Goal: Transaction & Acquisition: Book appointment/travel/reservation

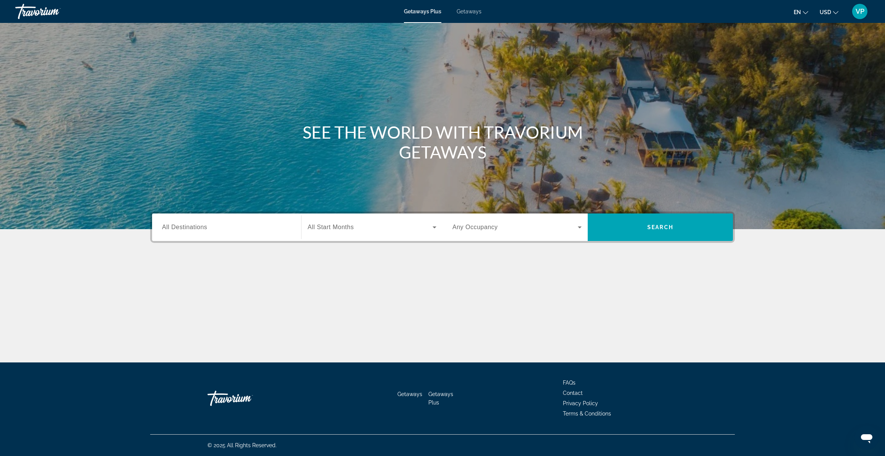
click at [474, 12] on span "Getaways" at bounding box center [469, 11] width 25 height 6
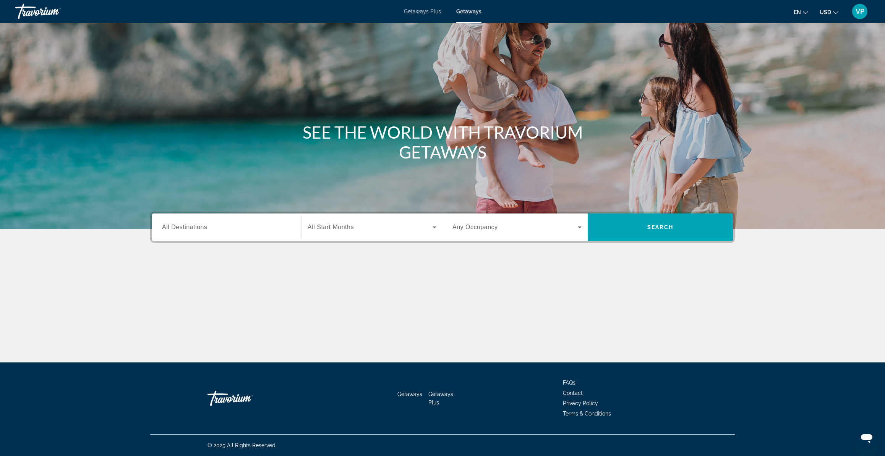
click at [206, 217] on div "Search widget" at bounding box center [226, 228] width 129 height 22
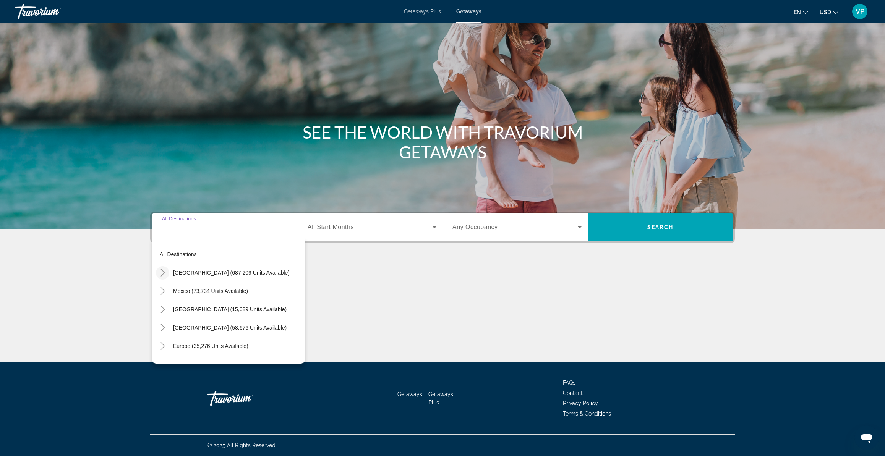
click at [165, 274] on icon "Toggle United States (687,209 units available)" at bounding box center [163, 273] width 8 height 8
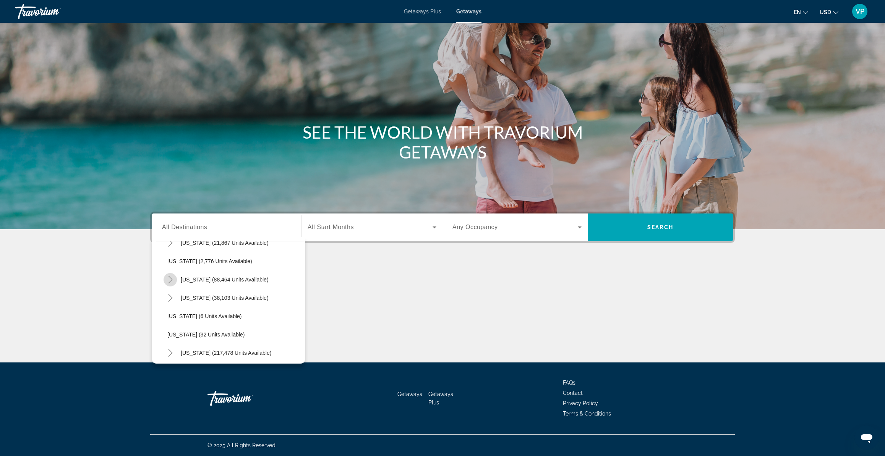
click at [165, 280] on mat-icon "Toggle California (88,464 units available)" at bounding box center [170, 279] width 13 height 13
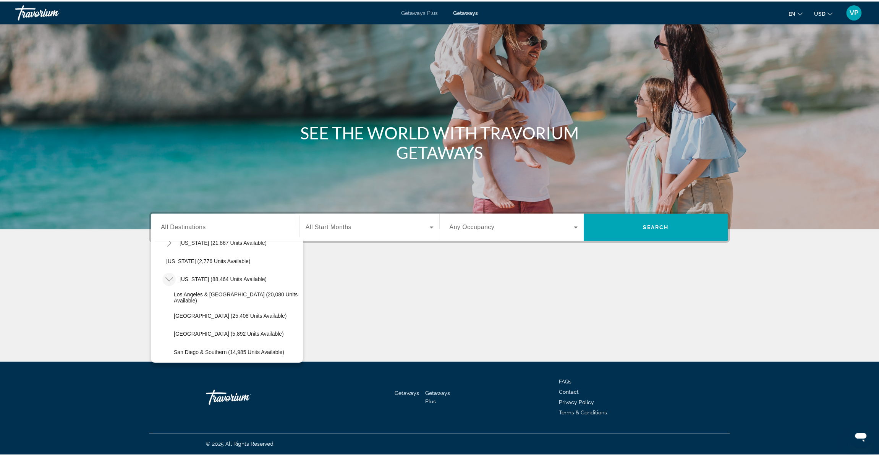
scroll to position [76, 0]
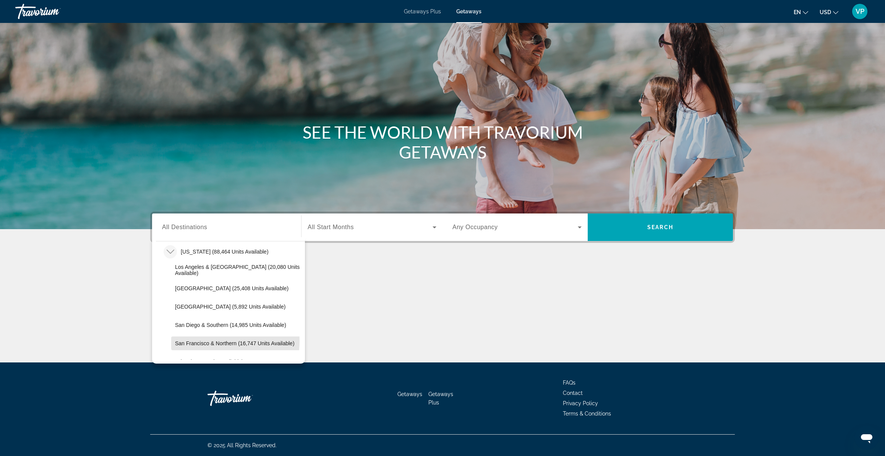
drag, startPoint x: 208, startPoint y: 341, endPoint x: 232, endPoint y: 328, distance: 27.2
click at [209, 341] on span "San Francisco & Northern (16,747 units available)" at bounding box center [235, 343] width 120 height 6
type input "**********"
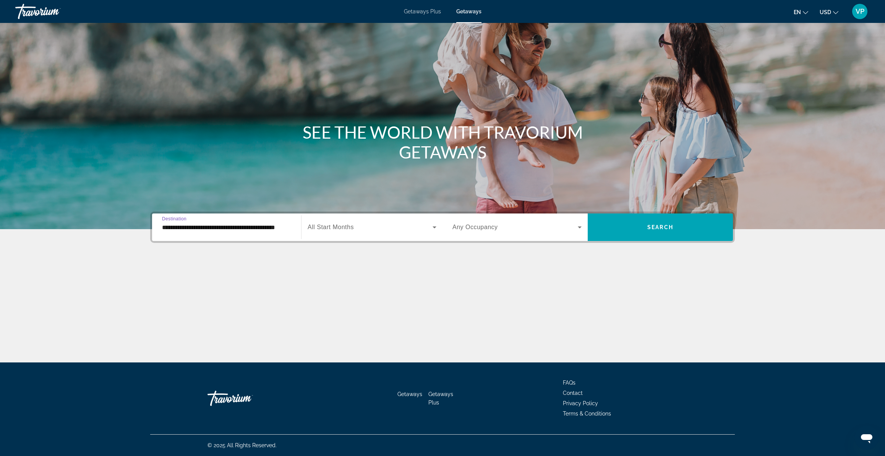
click at [375, 231] on span "Search widget" at bounding box center [370, 227] width 125 height 9
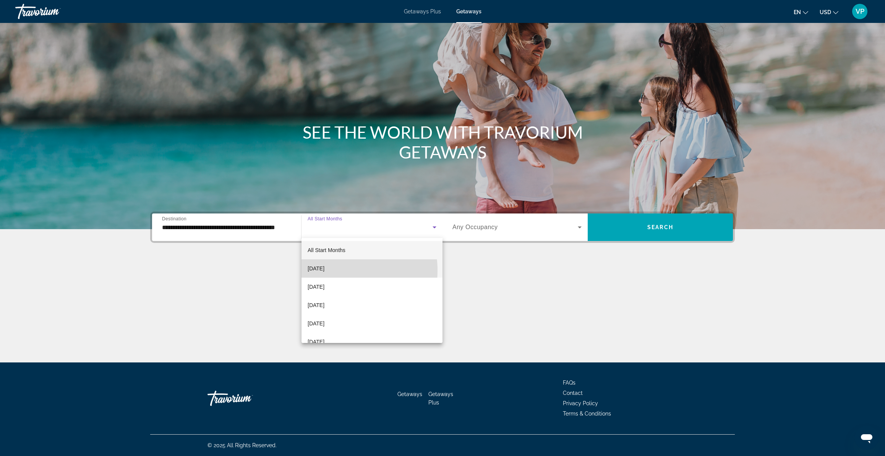
click at [324, 271] on span "September 2025" at bounding box center [316, 268] width 17 height 9
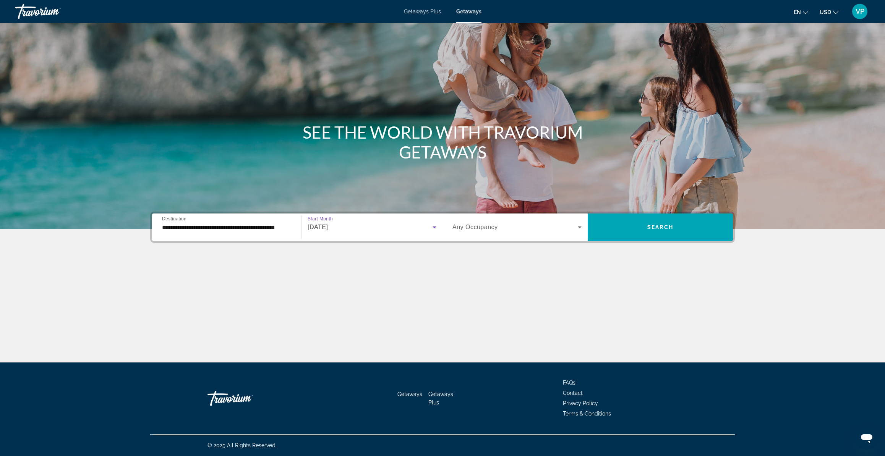
click at [559, 227] on span "Search widget" at bounding box center [514, 227] width 125 height 9
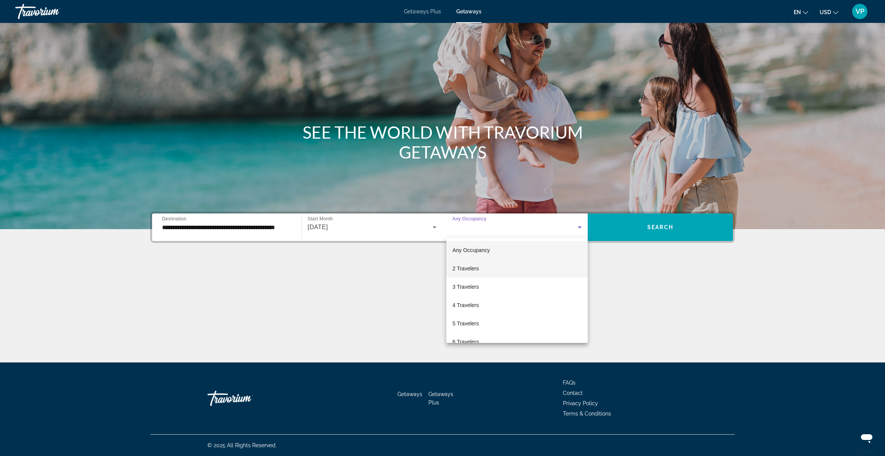
click at [478, 268] on span "2 Travelers" at bounding box center [465, 268] width 26 height 9
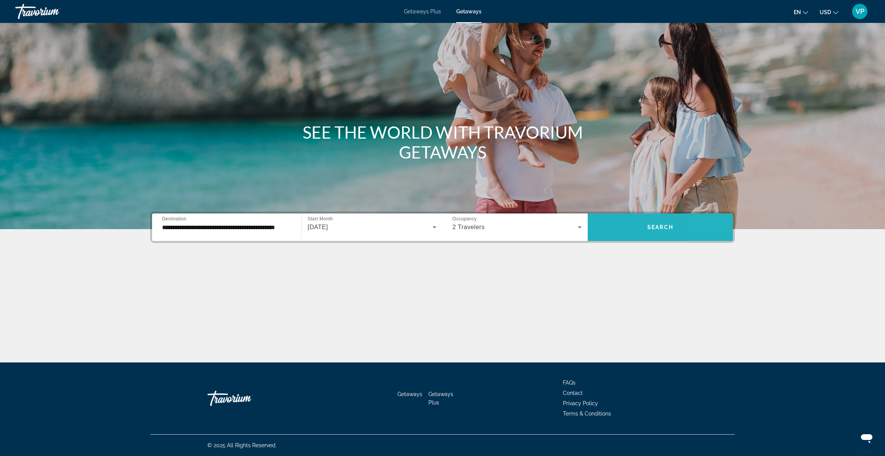
click at [704, 219] on span "Search widget" at bounding box center [660, 227] width 145 height 18
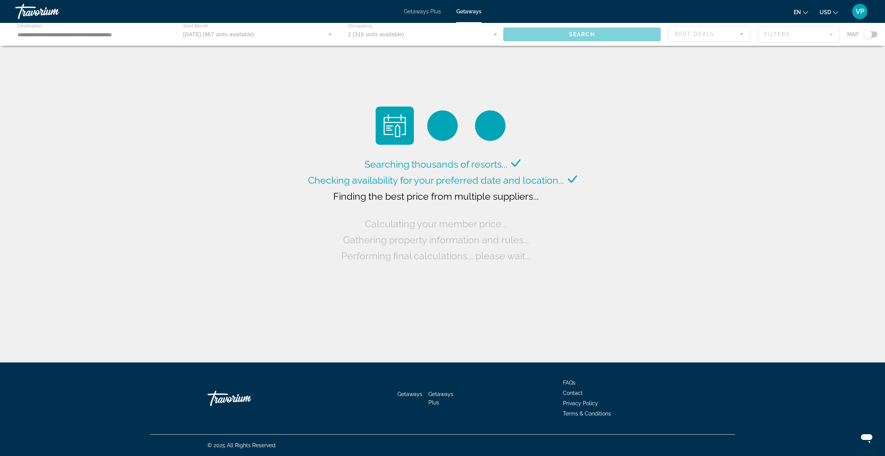
click at [379, 34] on div "Main content" at bounding box center [442, 34] width 885 height 23
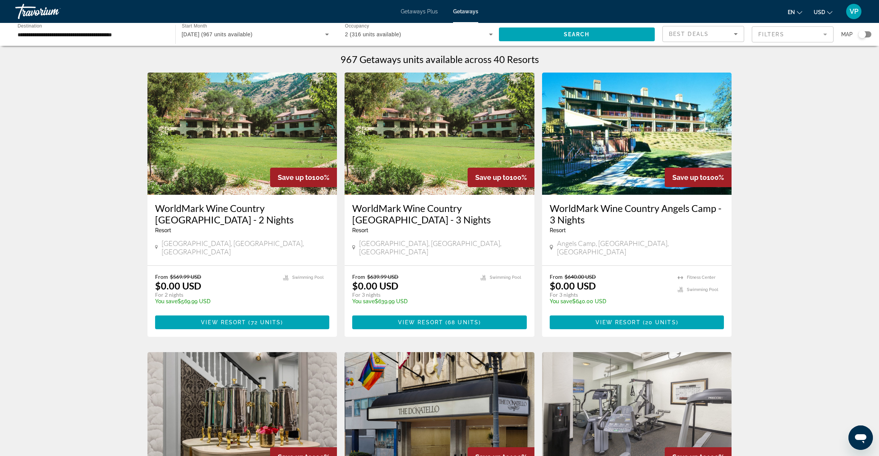
scroll to position [102, 0]
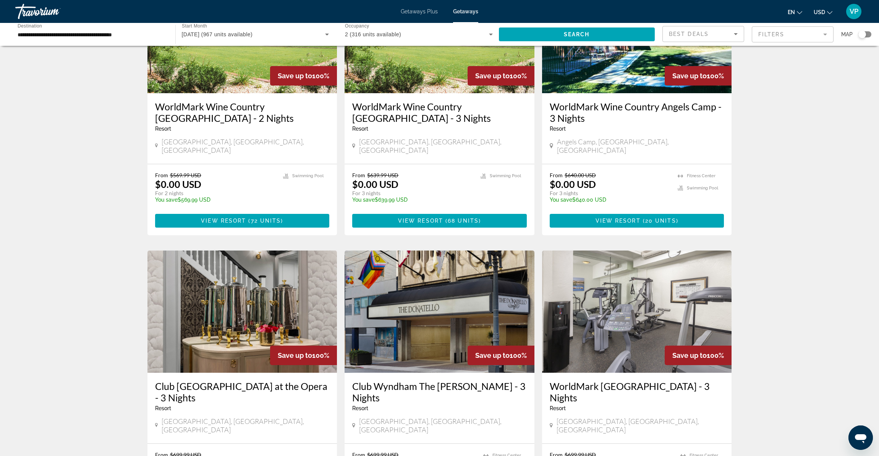
click at [489, 36] on icon "Search widget" at bounding box center [490, 34] width 9 height 9
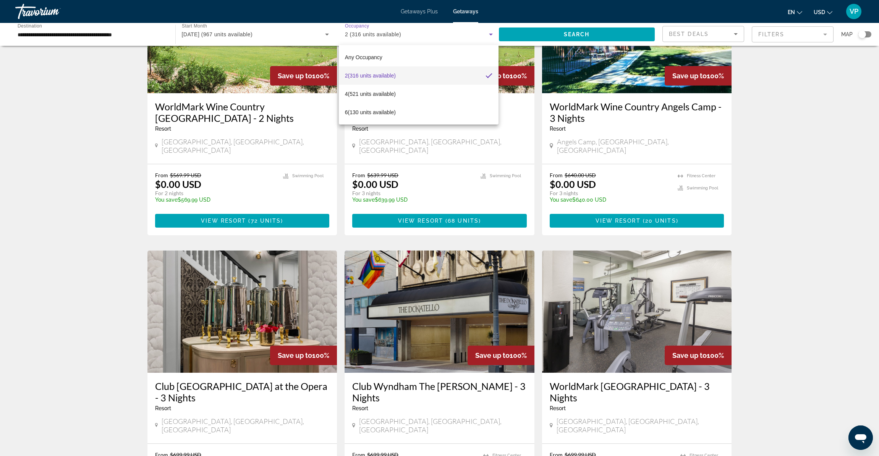
click at [337, 58] on div at bounding box center [439, 228] width 879 height 456
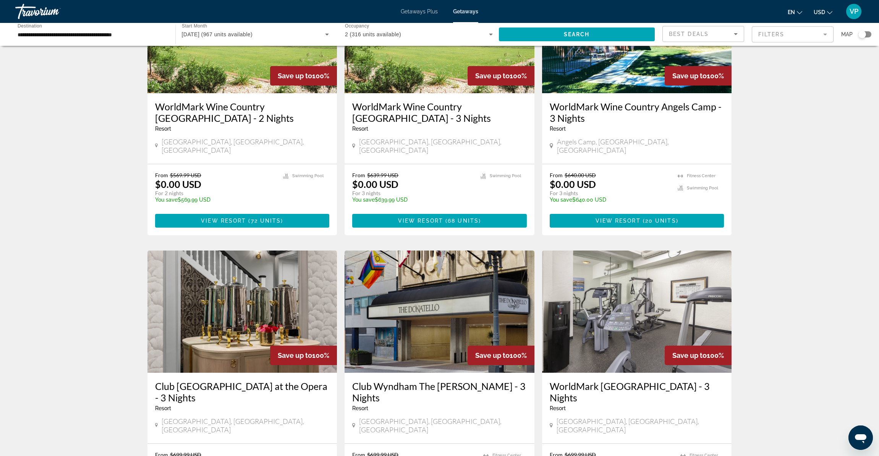
click at [425, 41] on div "2 (316 units available)" at bounding box center [419, 34] width 148 height 21
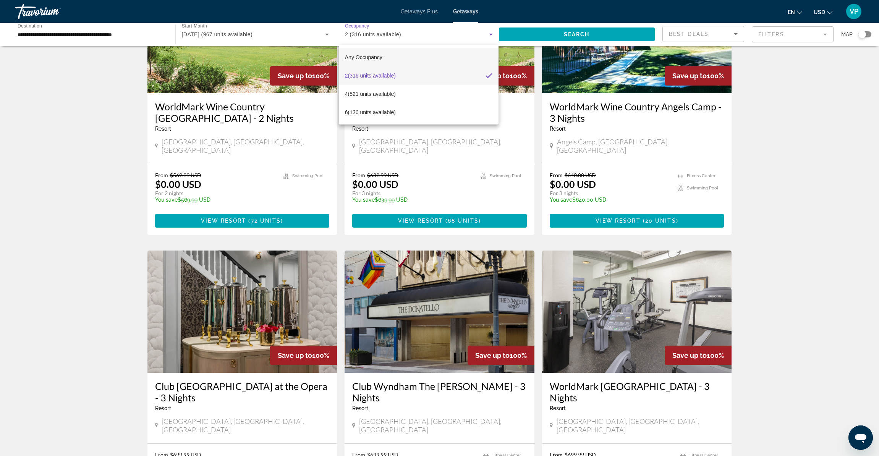
click at [373, 57] on span "Any Occupancy" at bounding box center [363, 57] width 37 height 6
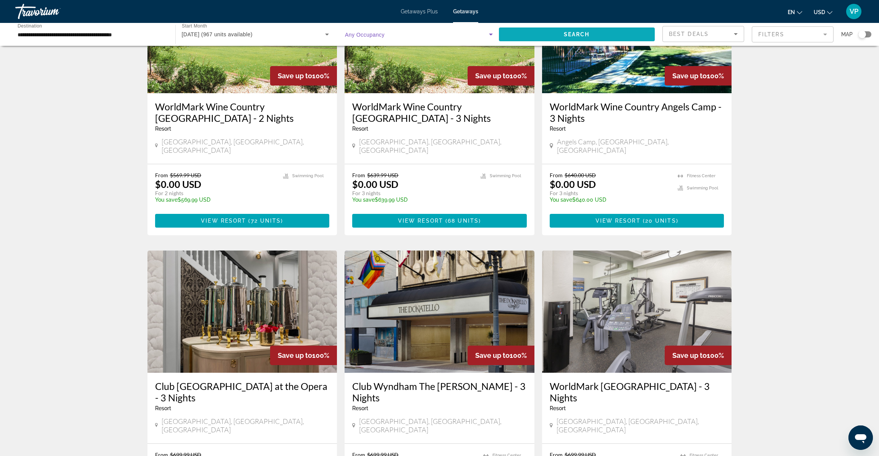
click at [585, 30] on span "Search widget" at bounding box center [577, 34] width 156 height 18
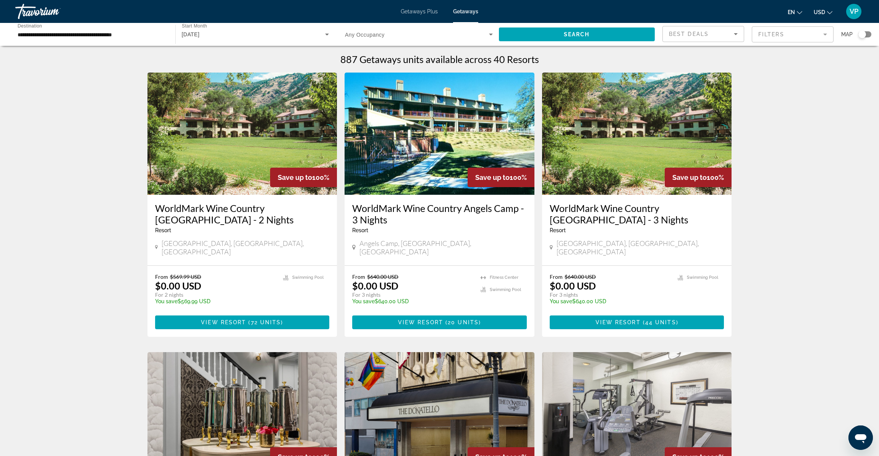
click at [138, 38] on input "**********" at bounding box center [92, 34] width 148 height 9
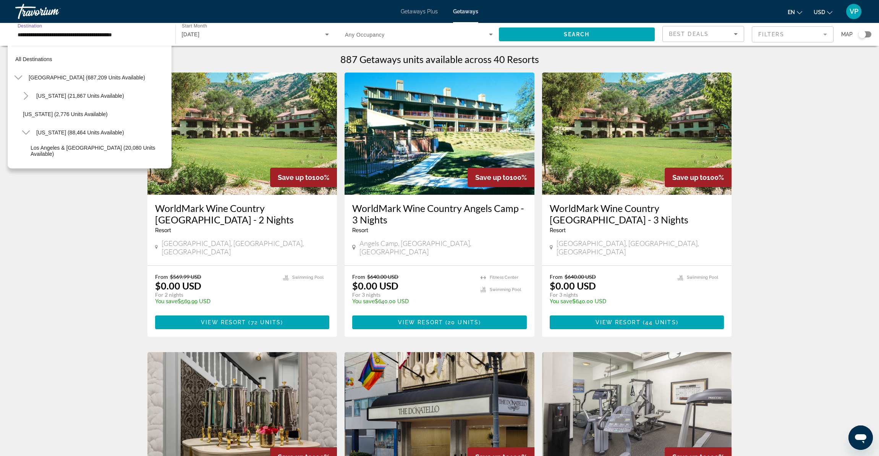
scroll to position [119, 0]
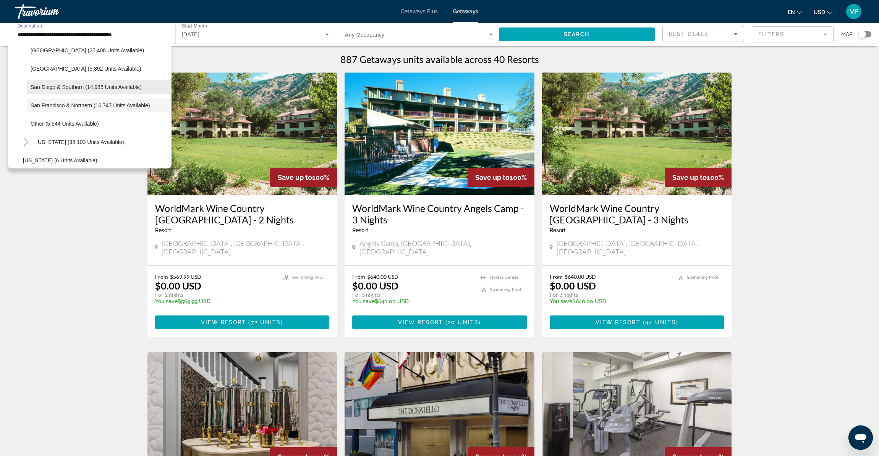
click at [41, 88] on span "San Diego & Southern (14,985 units available)" at bounding box center [86, 87] width 111 height 6
type input "**********"
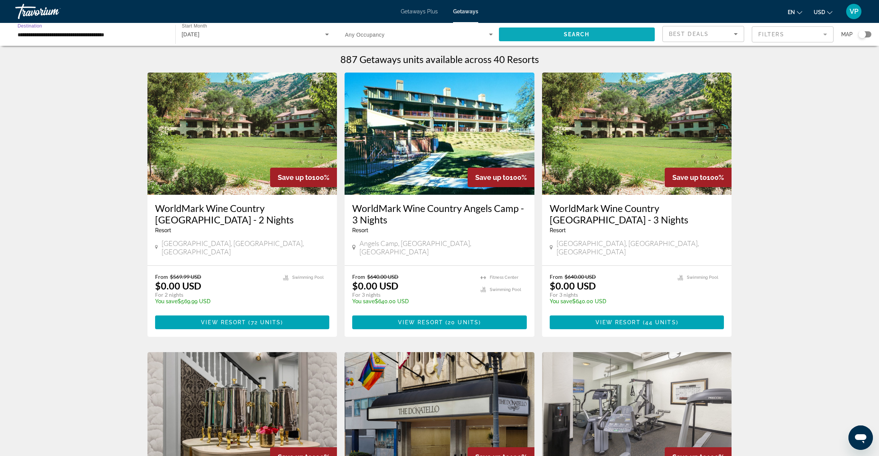
click at [611, 36] on span "Search widget" at bounding box center [577, 34] width 156 height 18
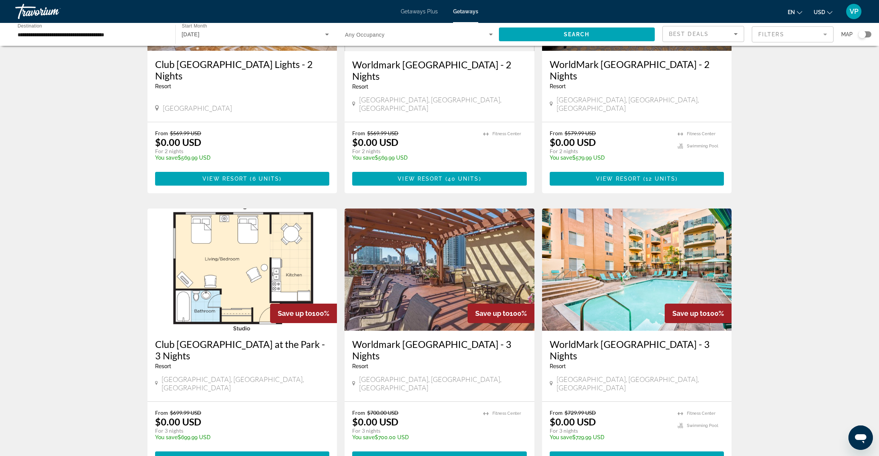
scroll to position [146, 0]
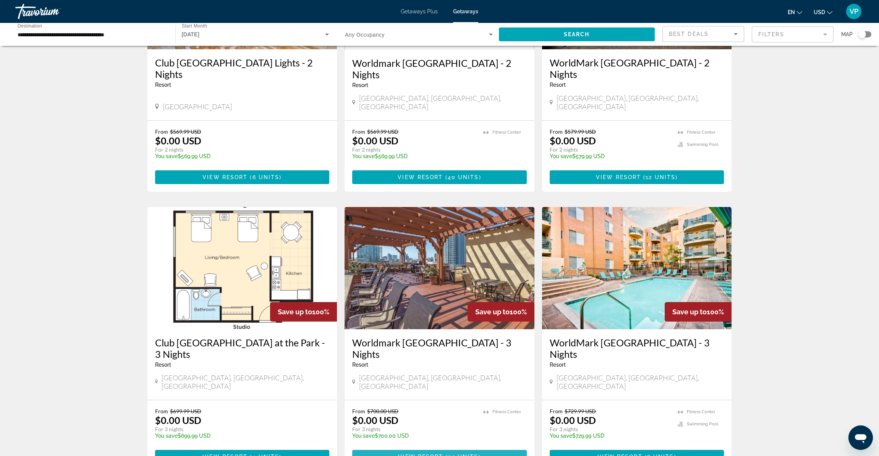
click at [468, 448] on span "Main content" at bounding box center [439, 457] width 175 height 18
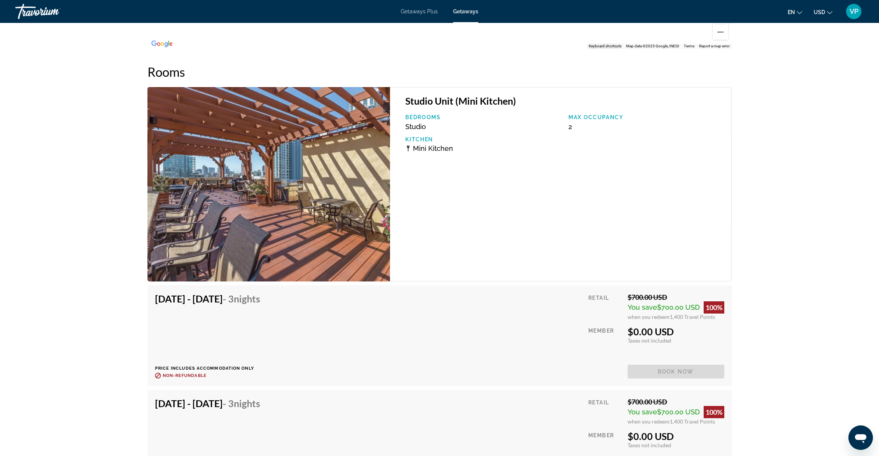
scroll to position [1534, 0]
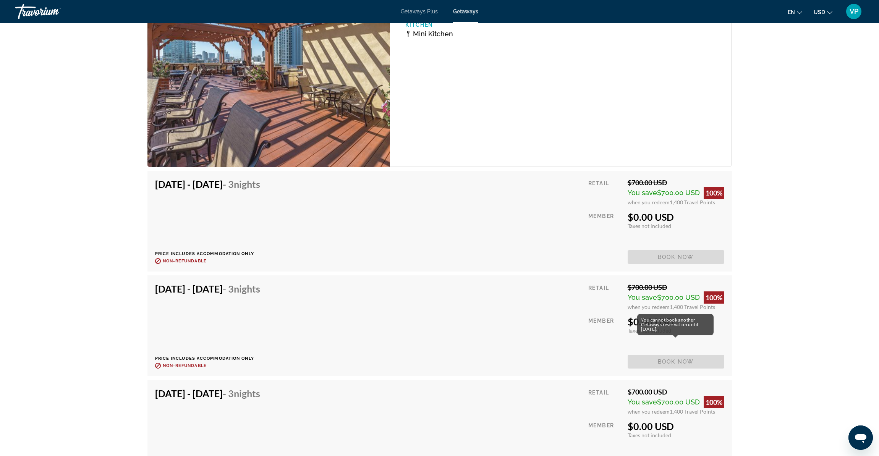
click at [698, 355] on span "Book now" at bounding box center [676, 362] width 97 height 14
click at [689, 355] on span "Book now" at bounding box center [676, 362] width 97 height 14
click at [662, 250] on span "Book now" at bounding box center [676, 257] width 97 height 14
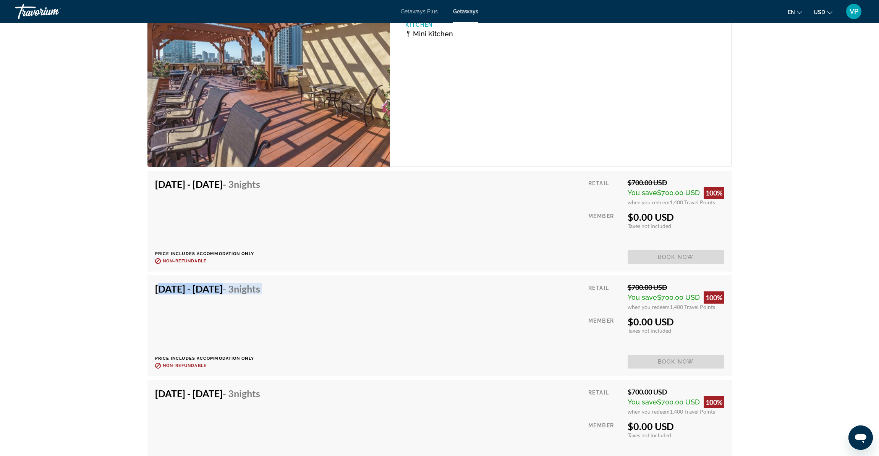
click at [662, 250] on span "Book now" at bounding box center [676, 257] width 97 height 14
click at [678, 250] on span "Book now" at bounding box center [676, 257] width 97 height 14
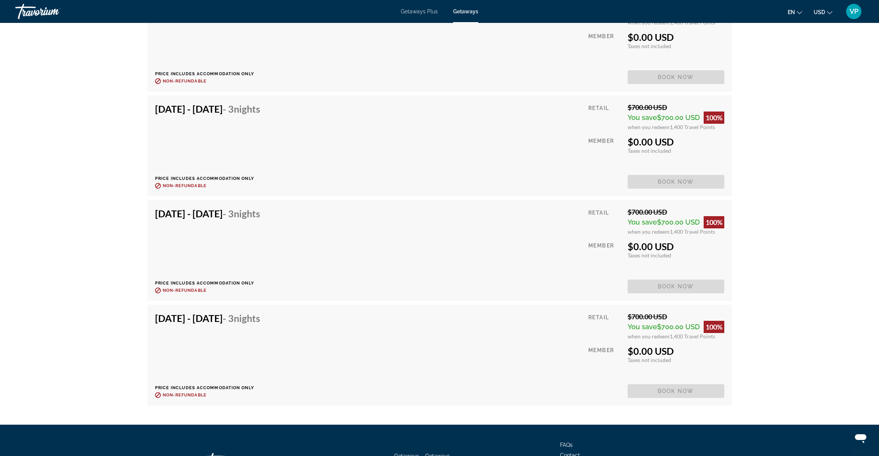
scroll to position [2180, 0]
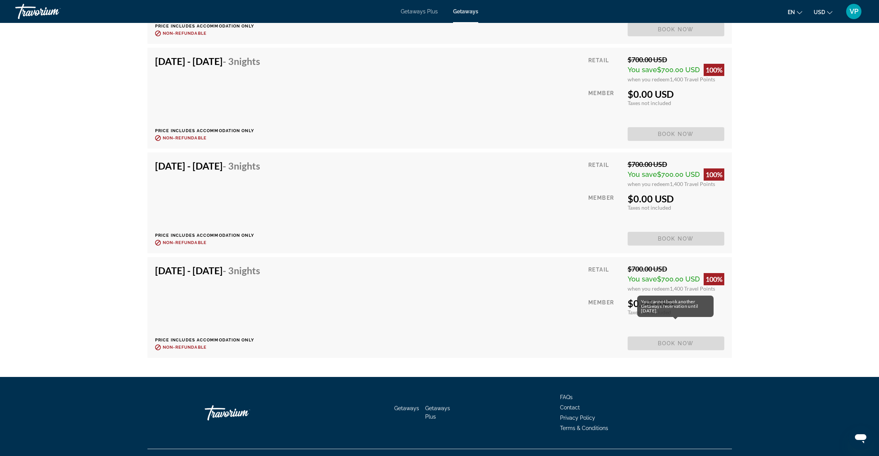
click at [654, 337] on span "Book now" at bounding box center [676, 344] width 97 height 14
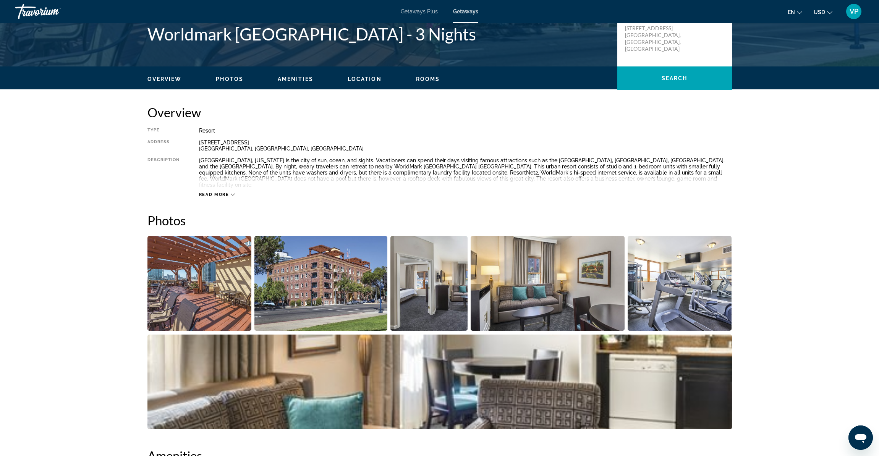
scroll to position [183, 0]
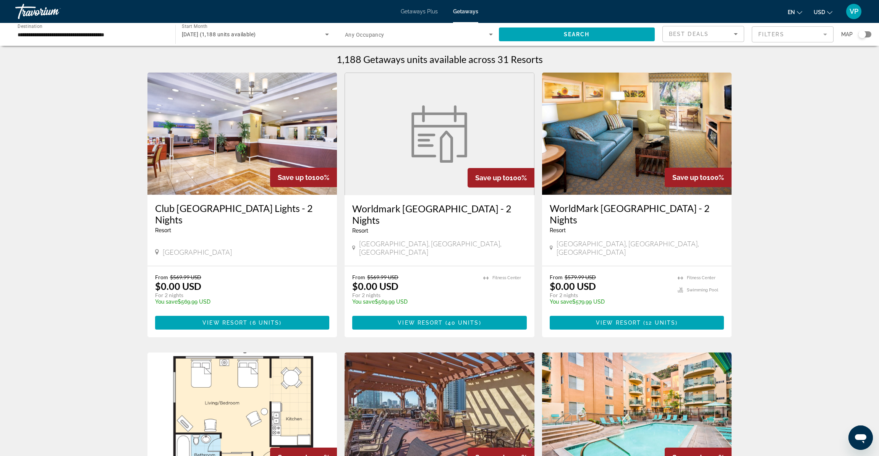
click at [327, 35] on icon "Search widget" at bounding box center [327, 35] width 4 height 2
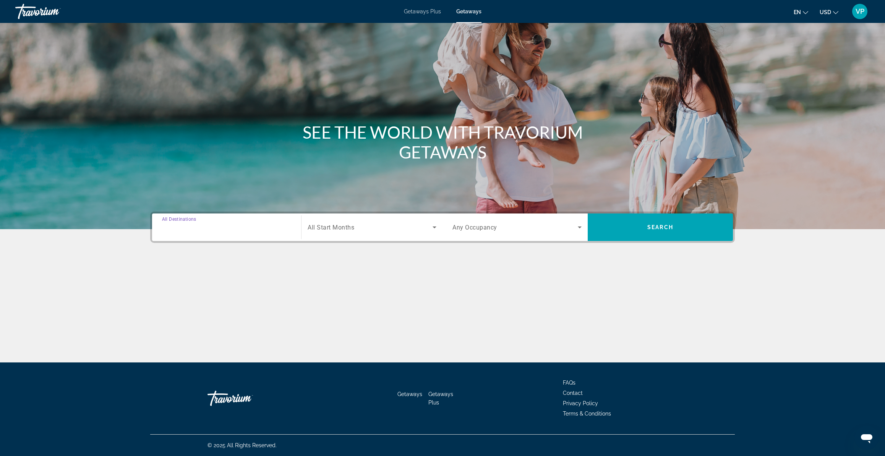
click at [235, 223] on input "Destination All Destinations" at bounding box center [226, 227] width 129 height 9
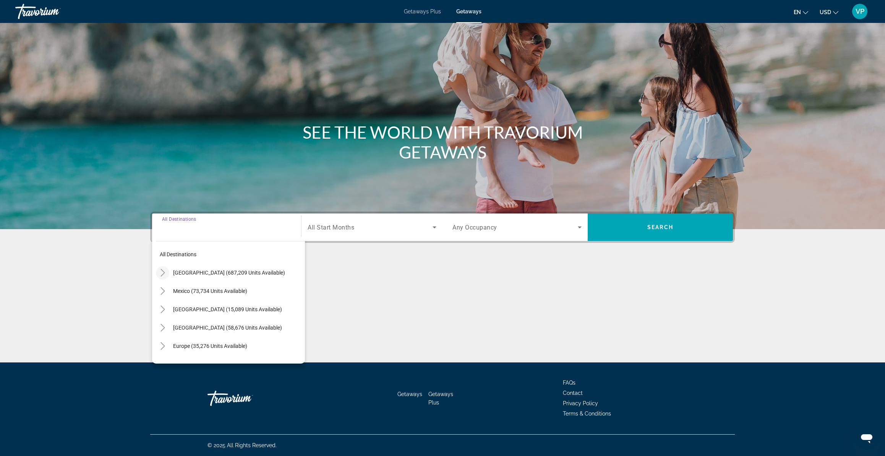
click at [162, 271] on icon "Toggle United States (687,209 units available)" at bounding box center [162, 273] width 4 height 8
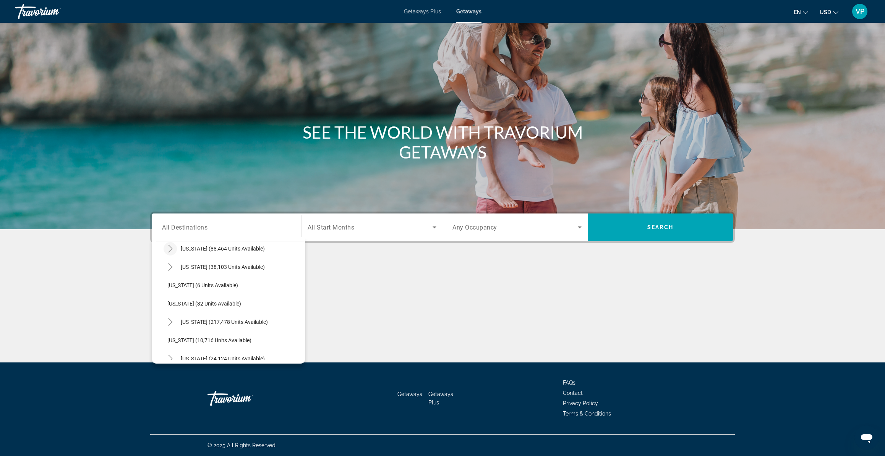
click at [171, 249] on icon "Toggle California (88,464 units available)" at bounding box center [171, 249] width 8 height 8
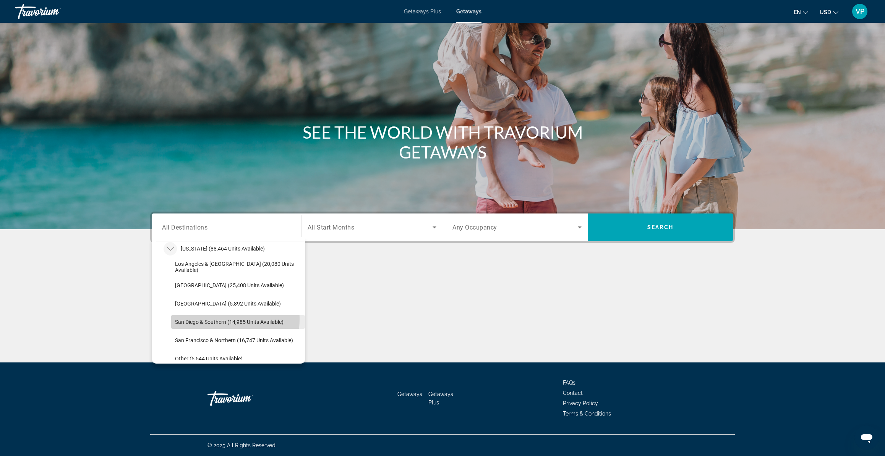
click at [192, 319] on span "Search widget" at bounding box center [238, 322] width 134 height 18
type input "**********"
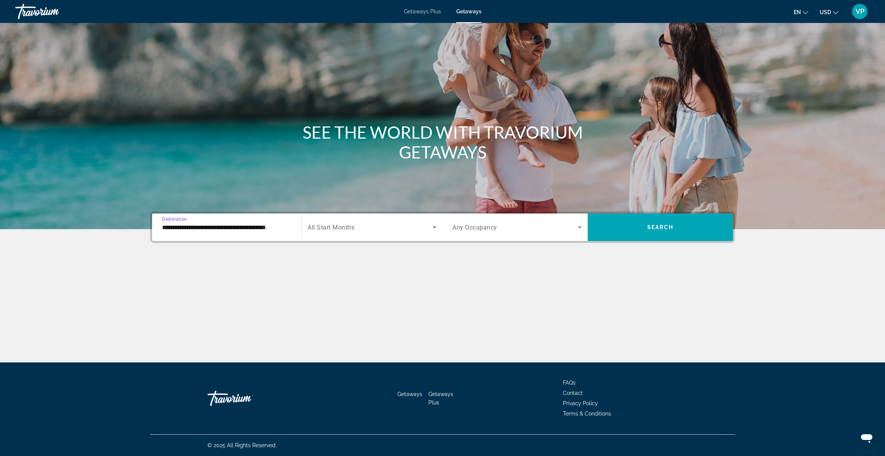
click at [340, 221] on div "Search widget" at bounding box center [372, 227] width 129 height 21
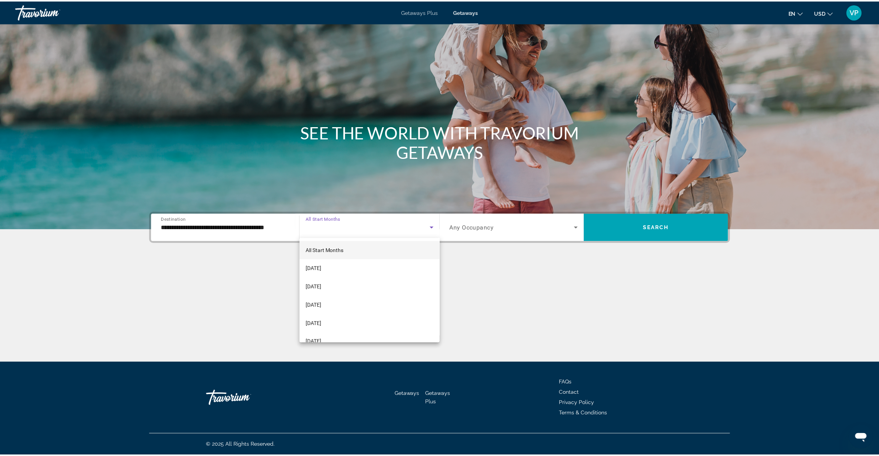
scroll to position [4, 0]
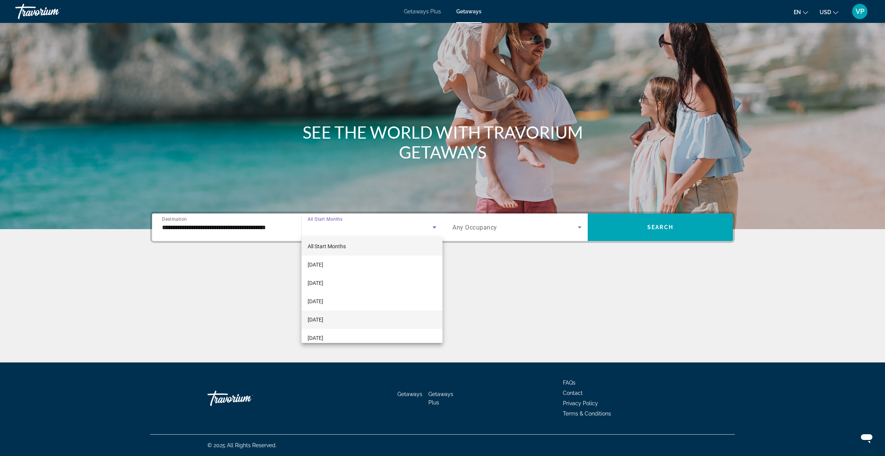
click at [319, 324] on mat-option "December 2025" at bounding box center [371, 320] width 141 height 18
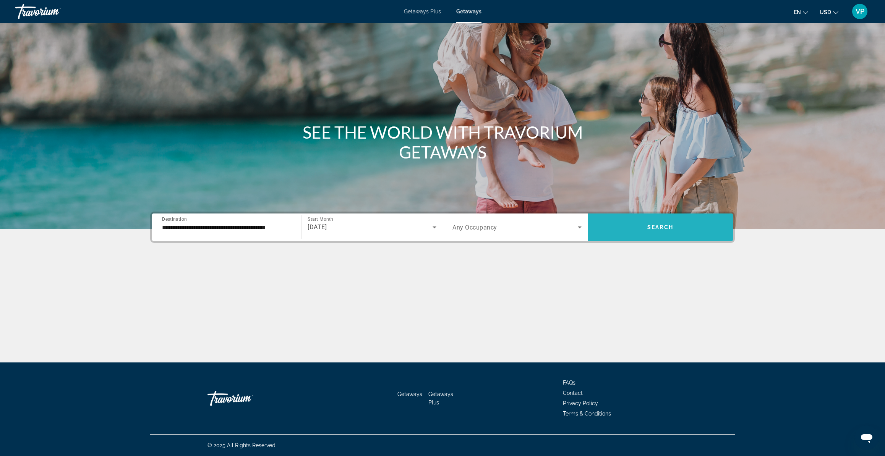
click at [628, 226] on span "Search widget" at bounding box center [660, 227] width 145 height 18
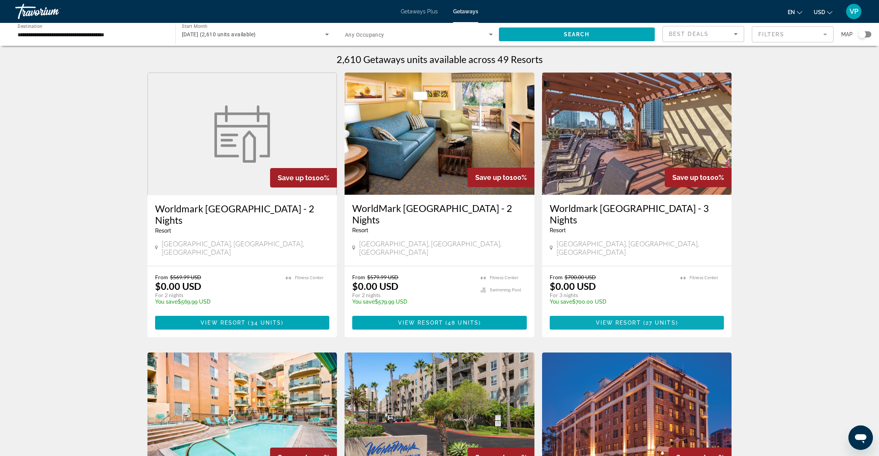
click at [643, 320] on span "Main content" at bounding box center [642, 323] width 2 height 6
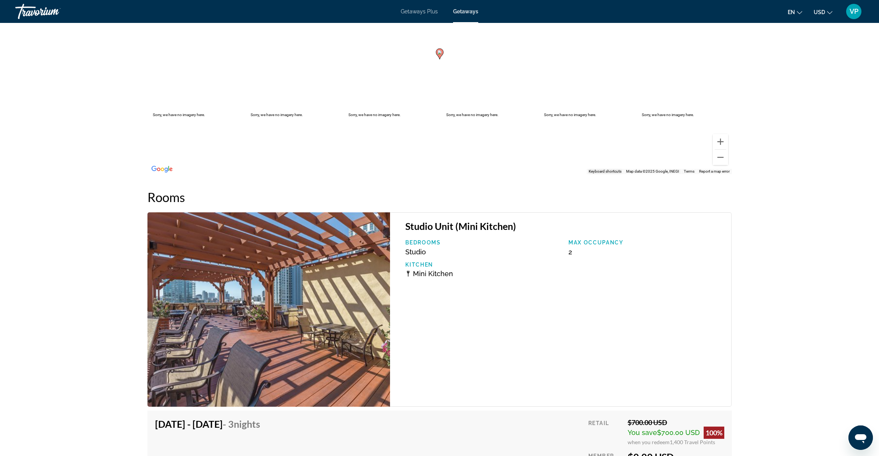
scroll to position [1535, 0]
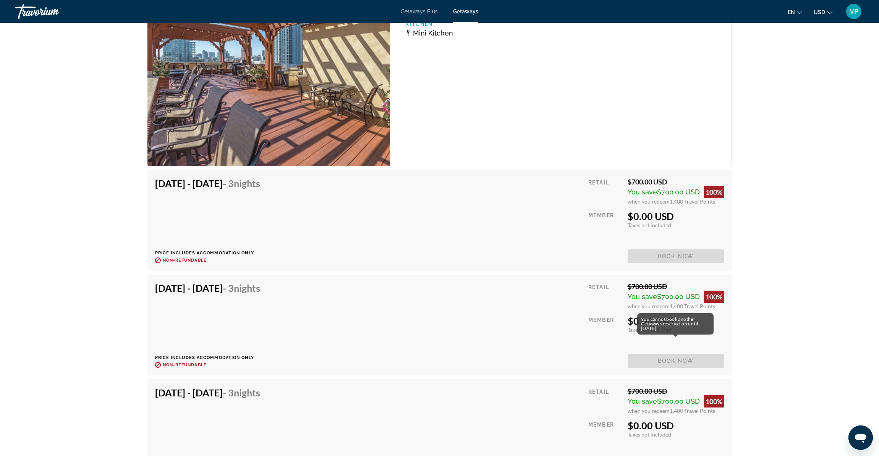
click at [688, 354] on span "Book now" at bounding box center [676, 361] width 97 height 14
click at [678, 250] on span "Book now" at bounding box center [676, 257] width 97 height 14
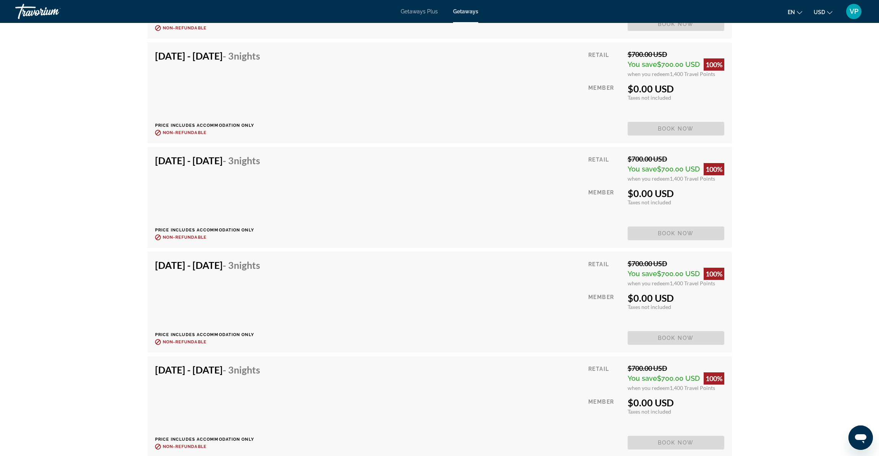
scroll to position [2599, 0]
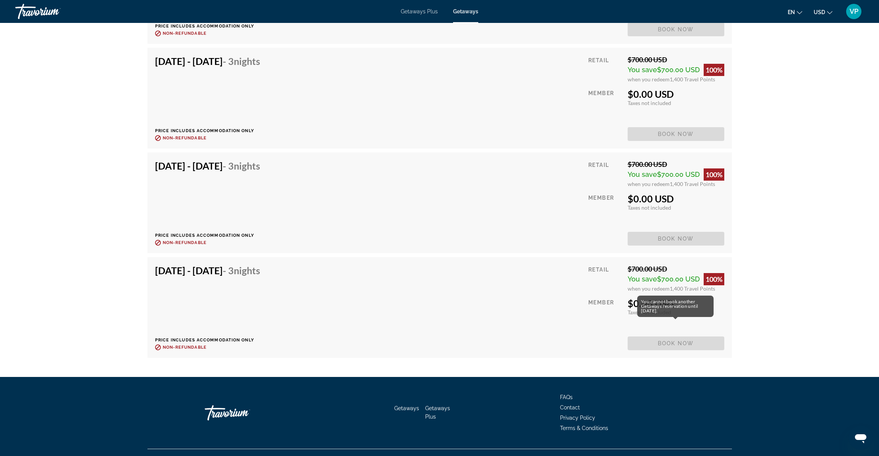
click at [666, 337] on span "Book now" at bounding box center [676, 344] width 97 height 14
click at [655, 337] on span "Book now" at bounding box center [676, 344] width 97 height 14
click at [660, 337] on span "Book now" at bounding box center [676, 344] width 97 height 14
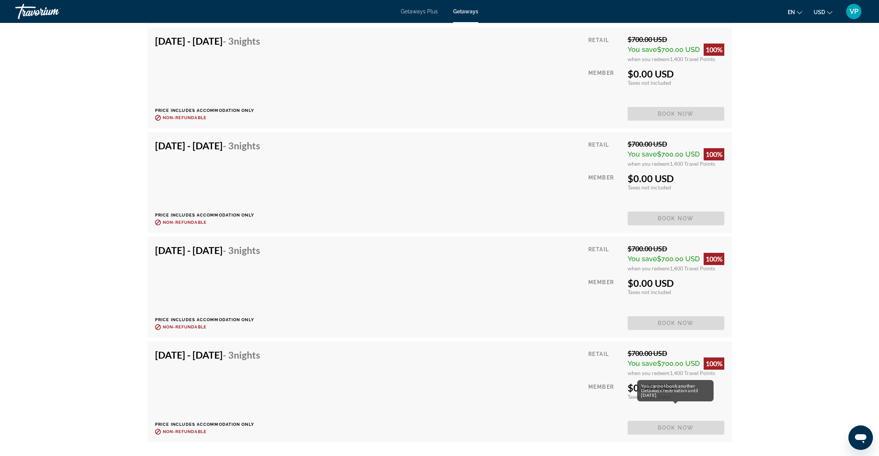
click at [708, 421] on span "Book now" at bounding box center [676, 428] width 97 height 14
click at [703, 421] on span "Book now" at bounding box center [676, 428] width 97 height 14
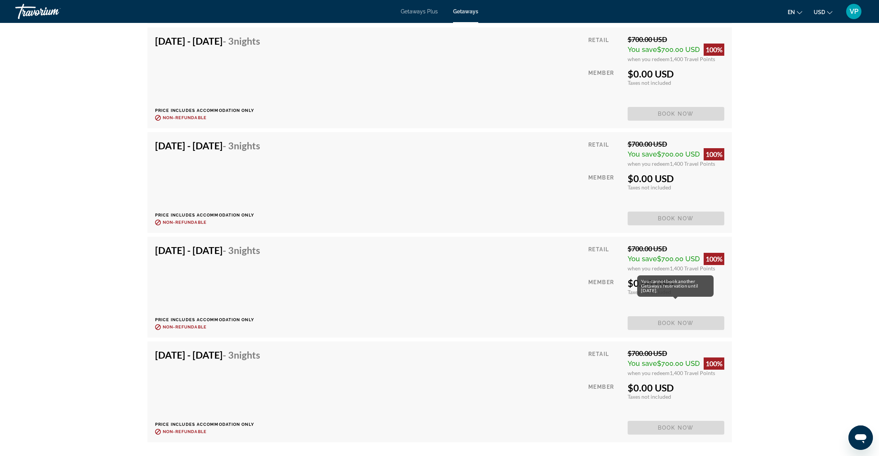
click at [676, 316] on span "Book now" at bounding box center [676, 323] width 97 height 14
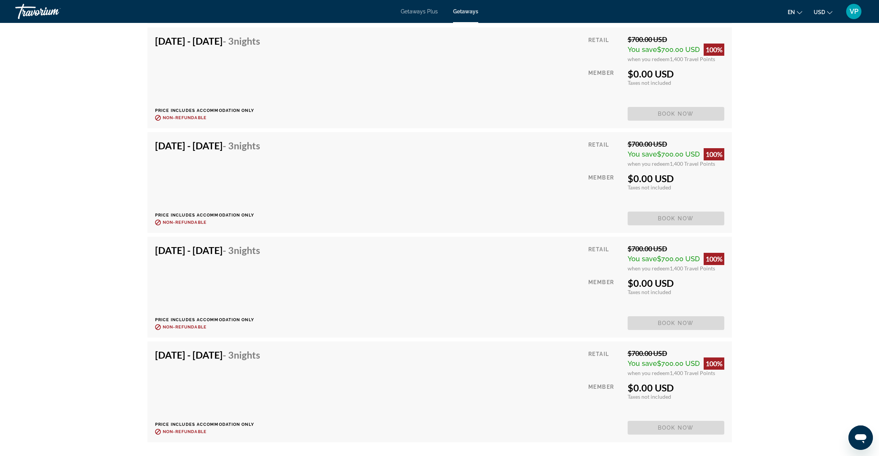
scroll to position [2389, 0]
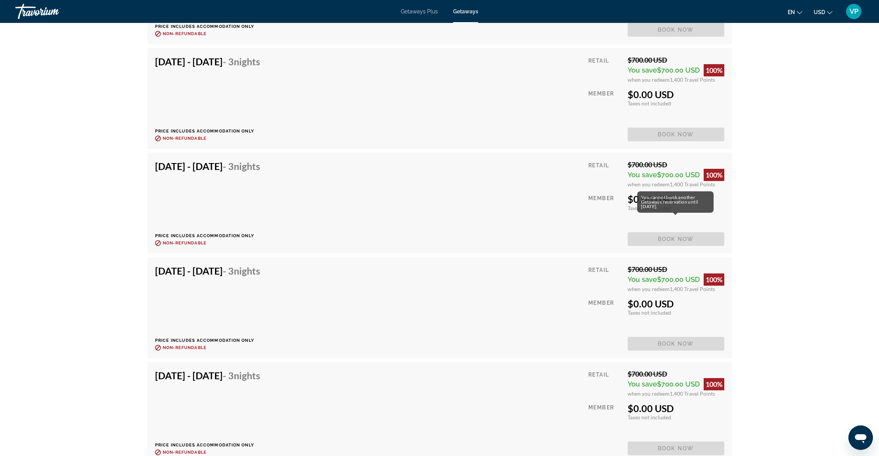
click at [662, 232] on span "Book now" at bounding box center [676, 239] width 97 height 14
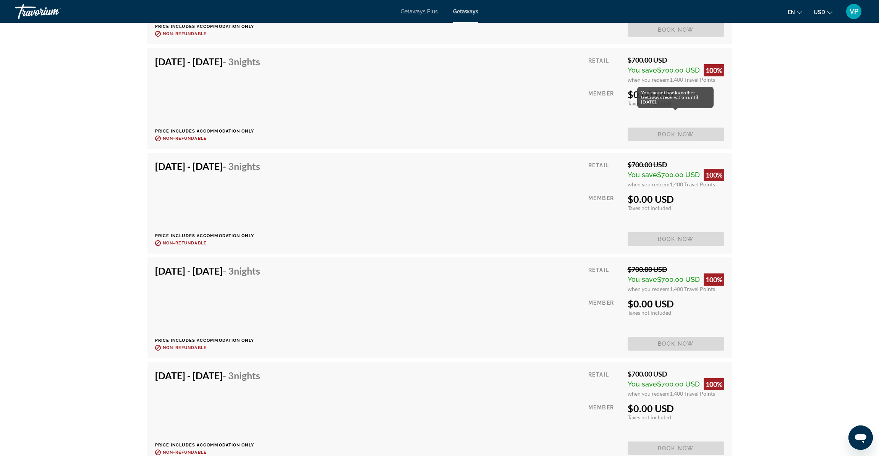
click at [659, 128] on span "Book now" at bounding box center [676, 135] width 97 height 14
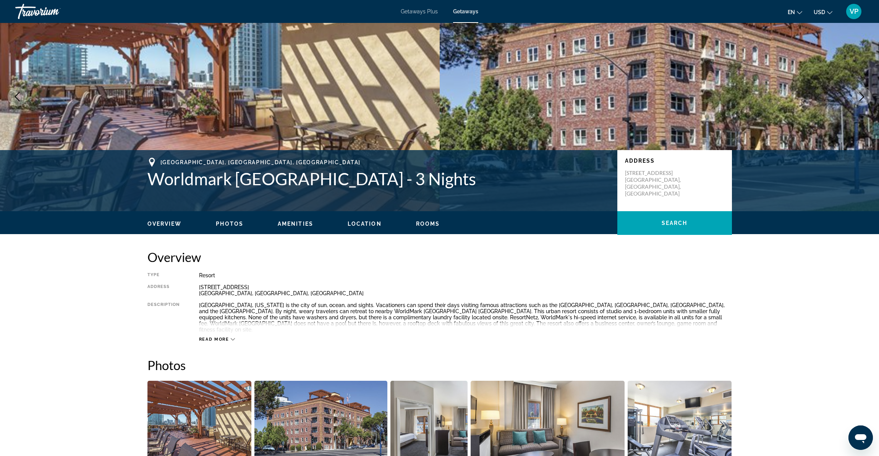
scroll to position [3, 0]
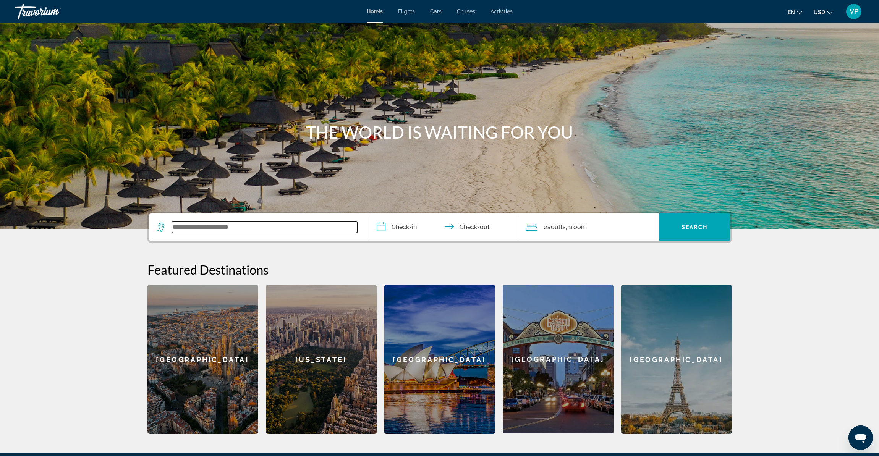
click at [217, 225] on input "Search widget" at bounding box center [264, 227] width 185 height 11
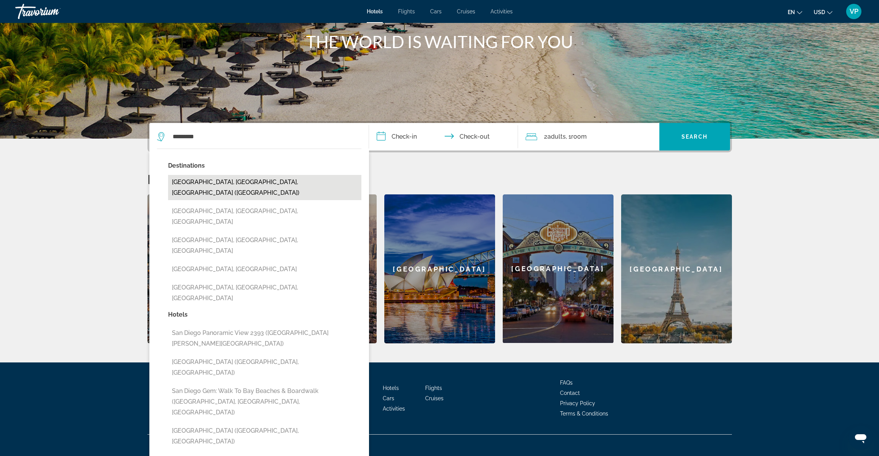
click at [203, 185] on button "[GEOGRAPHIC_DATA], [GEOGRAPHIC_DATA], [GEOGRAPHIC_DATA] ([GEOGRAPHIC_DATA])" at bounding box center [264, 187] width 193 height 25
type input "**********"
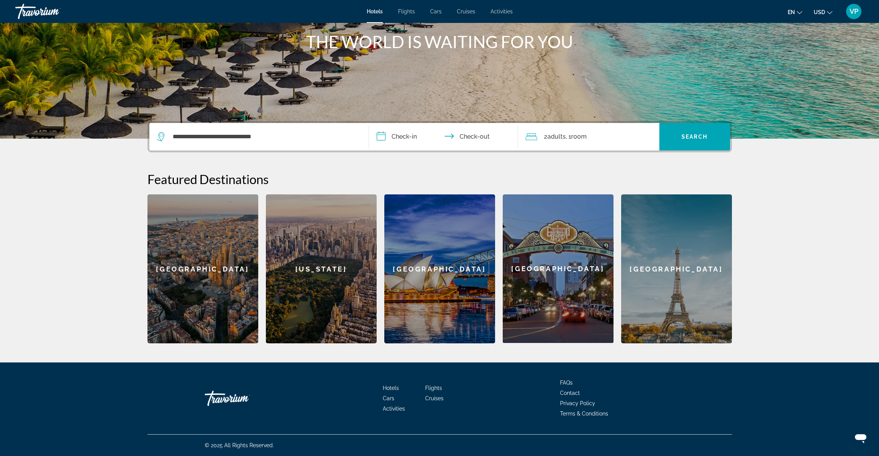
click at [402, 136] on input "**********" at bounding box center [445, 138] width 152 height 30
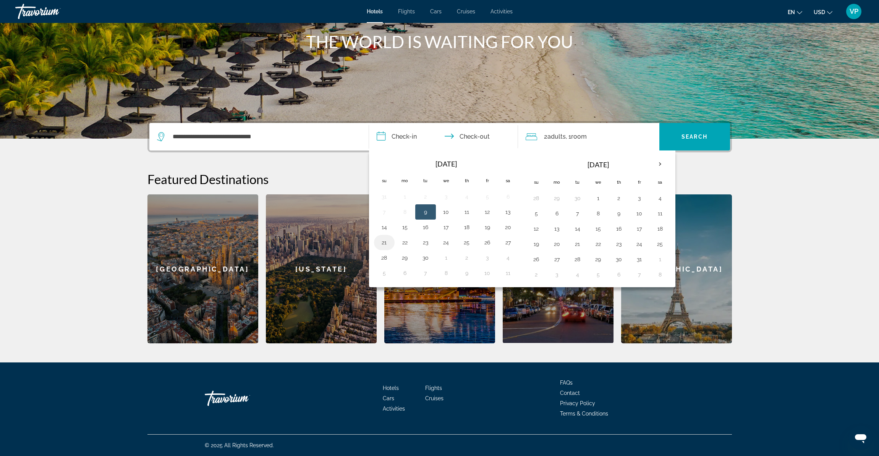
click at [383, 244] on button "21" at bounding box center [384, 242] width 12 height 11
click at [465, 241] on button "25" at bounding box center [467, 242] width 12 height 11
type input "**********"
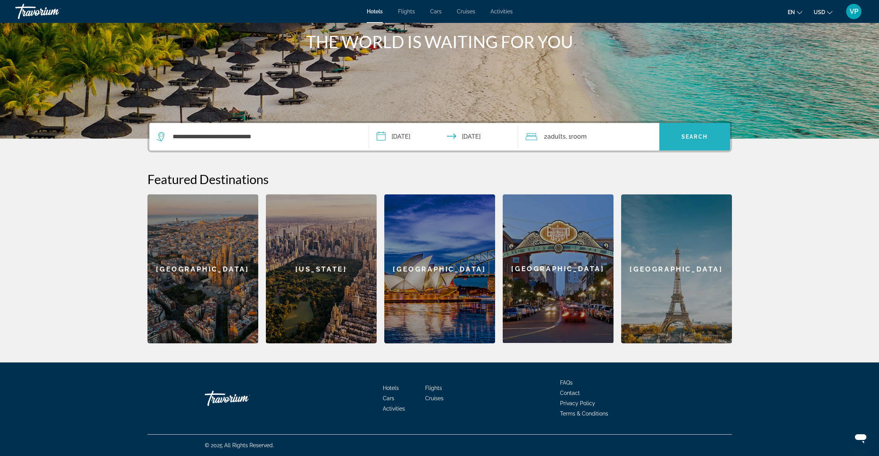
click at [694, 139] on span "Search" at bounding box center [695, 137] width 26 height 6
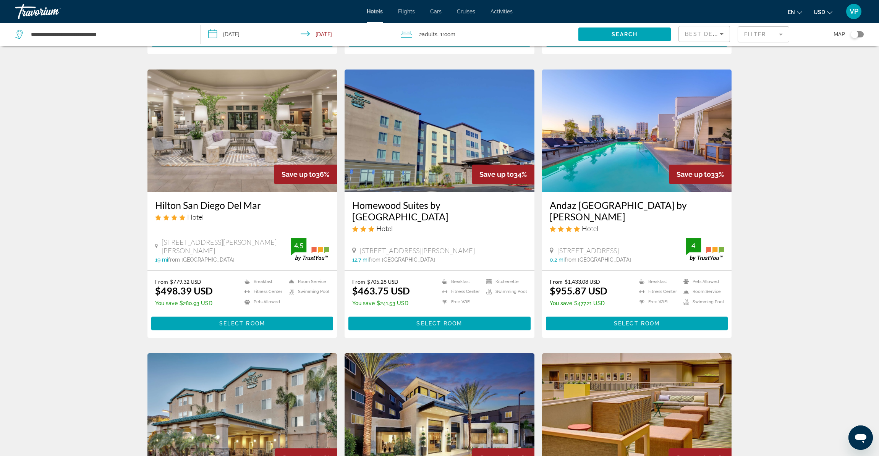
scroll to position [416, 0]
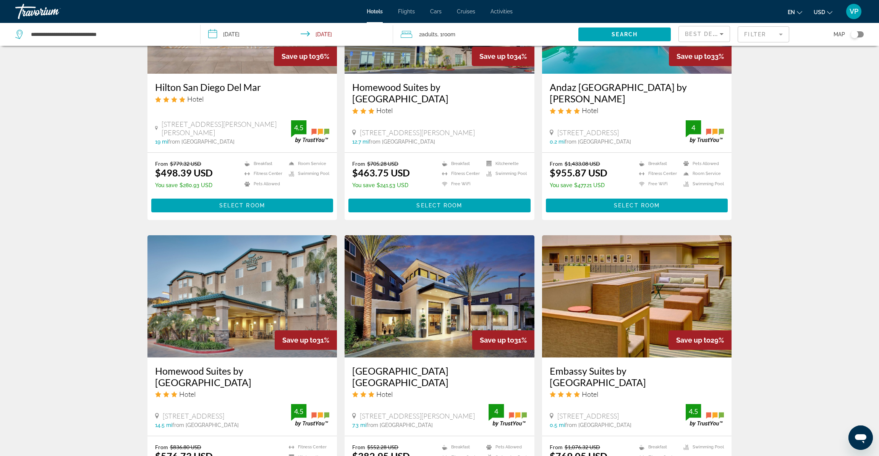
click at [216, 35] on input "**********" at bounding box center [299, 35] width 196 height 25
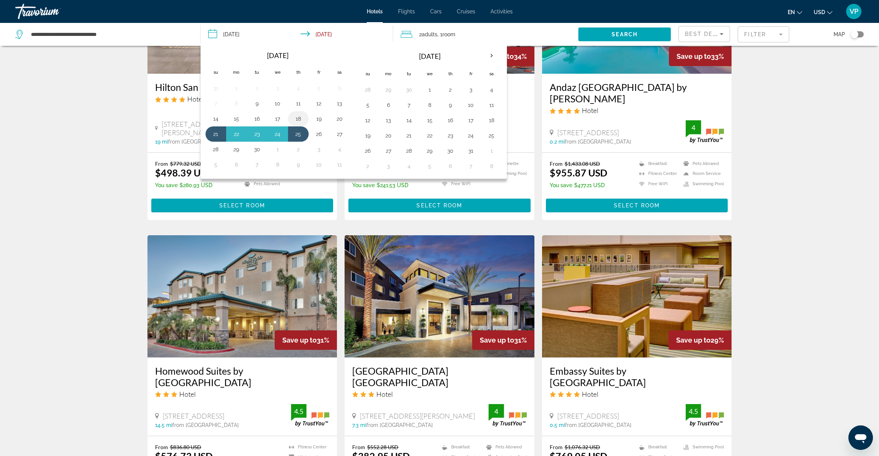
click at [296, 119] on button "18" at bounding box center [298, 118] width 12 height 11
click at [297, 136] on button "25" at bounding box center [298, 134] width 12 height 11
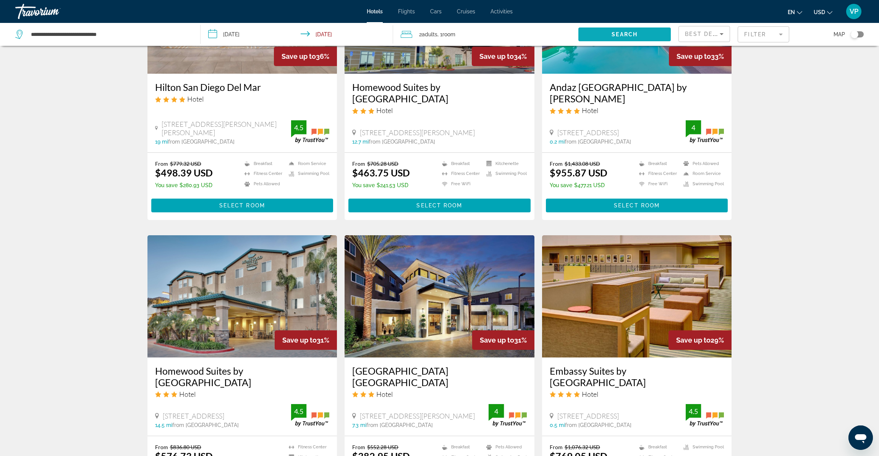
click at [651, 32] on span "Search widget" at bounding box center [625, 34] width 92 height 18
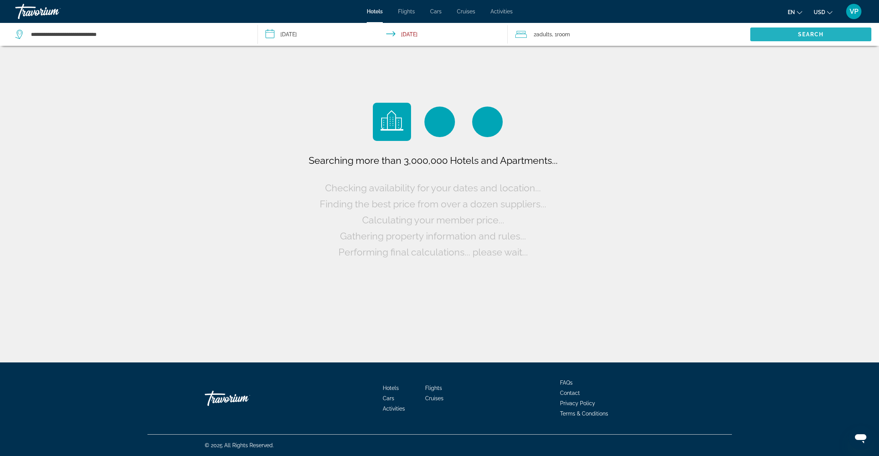
scroll to position [0, 0]
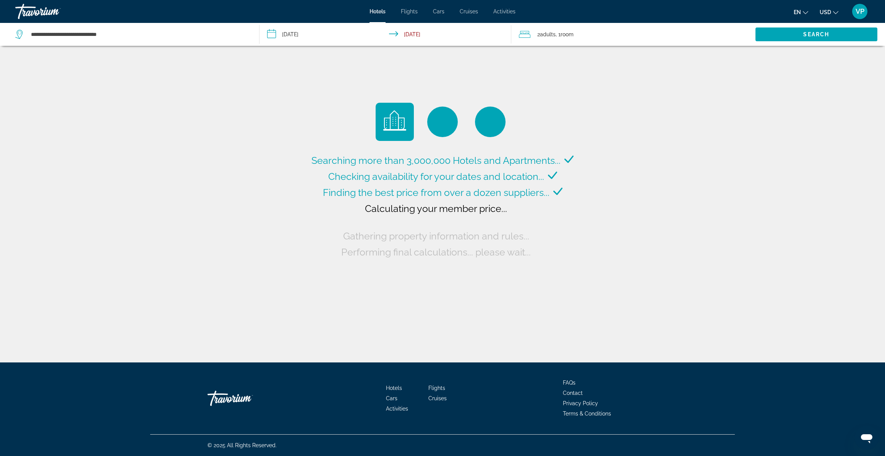
click at [289, 34] on input "**********" at bounding box center [386, 35] width 255 height 25
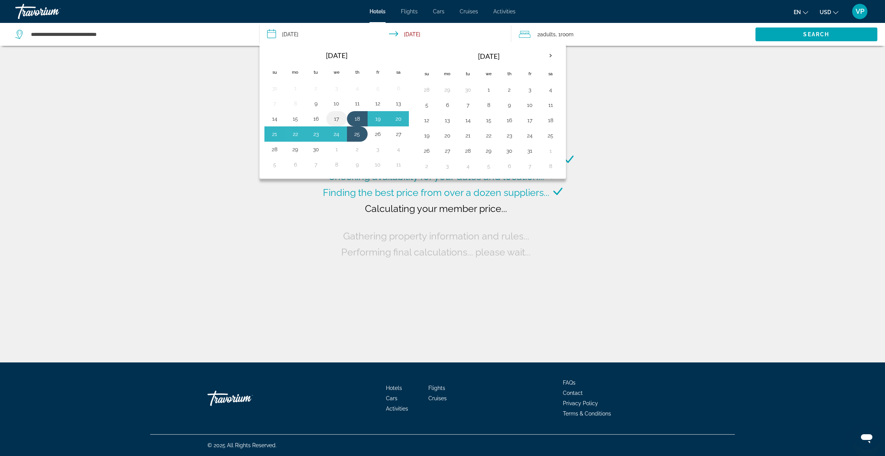
click at [338, 122] on button "17" at bounding box center [337, 118] width 12 height 11
click at [336, 133] on button "24" at bounding box center [337, 134] width 12 height 11
type input "**********"
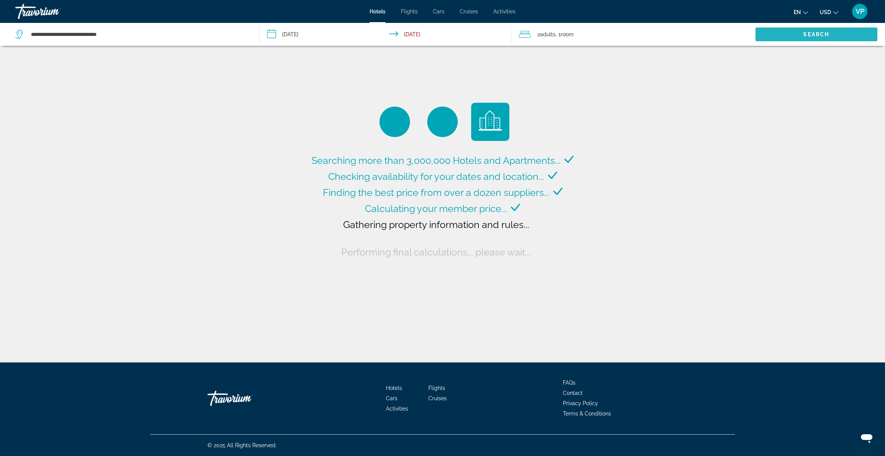
click at [789, 35] on span "Search widget" at bounding box center [816, 34] width 122 height 18
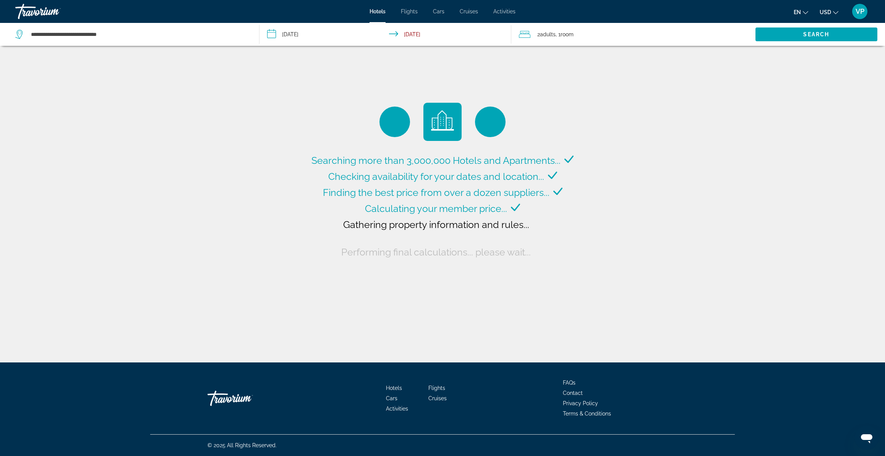
click at [619, 34] on div "2 Adult Adults , 1 Room rooms" at bounding box center [637, 34] width 237 height 11
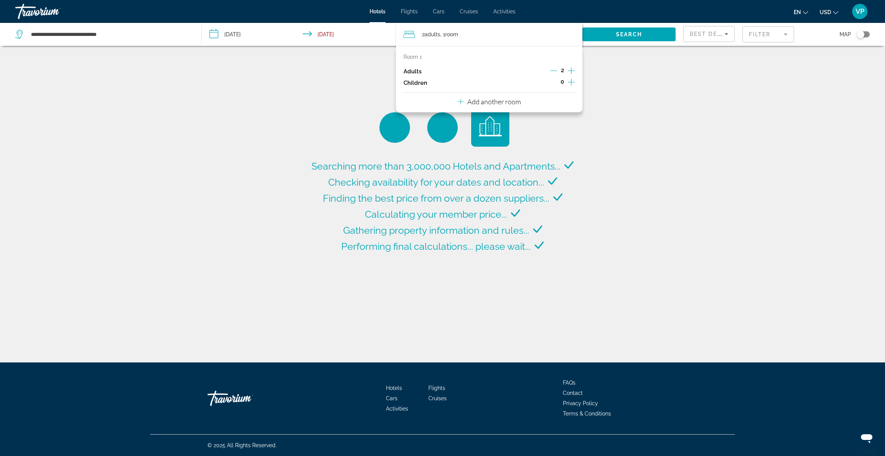
click at [571, 71] on icon "Increment adults" at bounding box center [571, 70] width 7 height 9
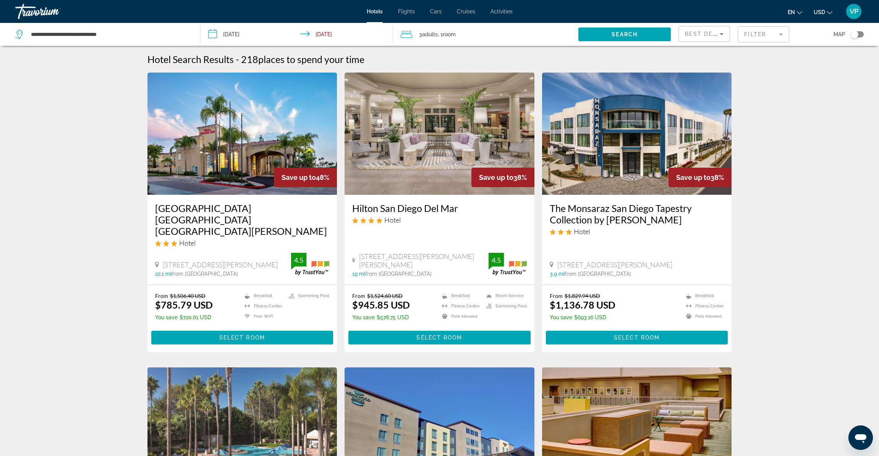
click at [784, 34] on mat-form-field "Filter" at bounding box center [764, 34] width 52 height 16
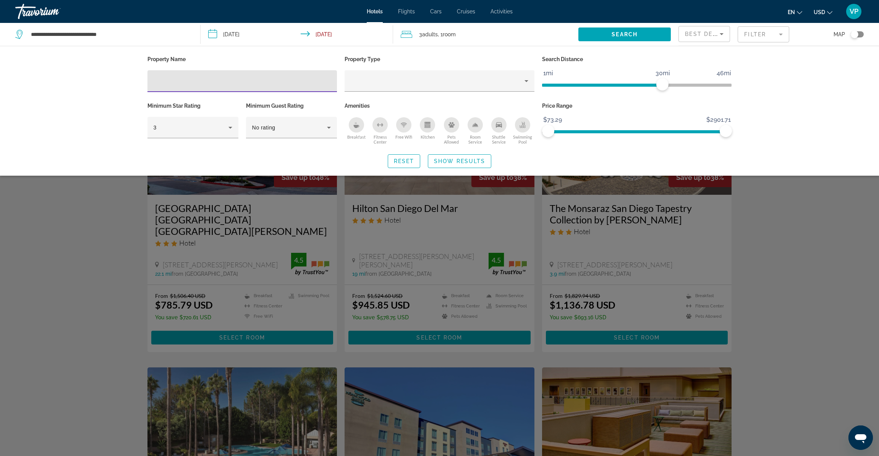
click at [785, 251] on div "Search widget" at bounding box center [439, 286] width 879 height 342
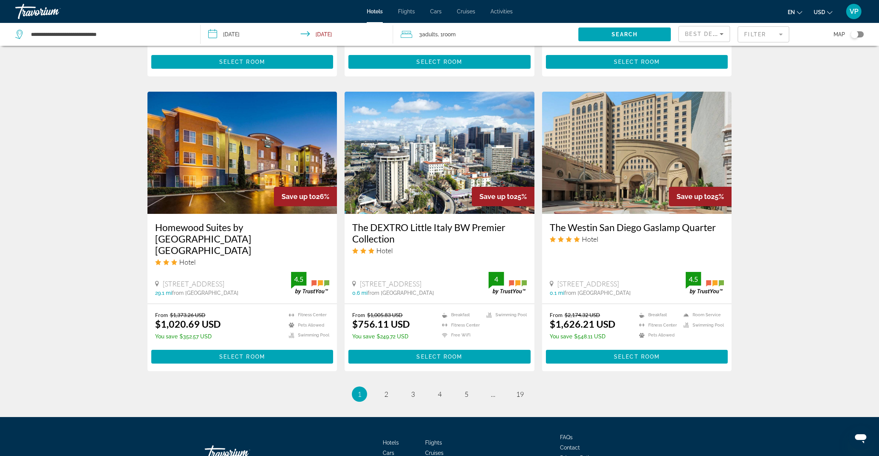
scroll to position [875, 0]
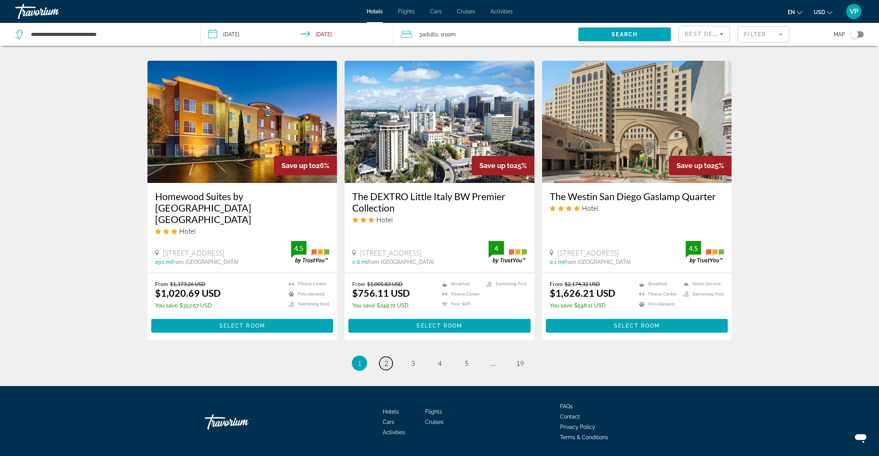
click at [387, 359] on span "2" at bounding box center [386, 363] width 4 height 8
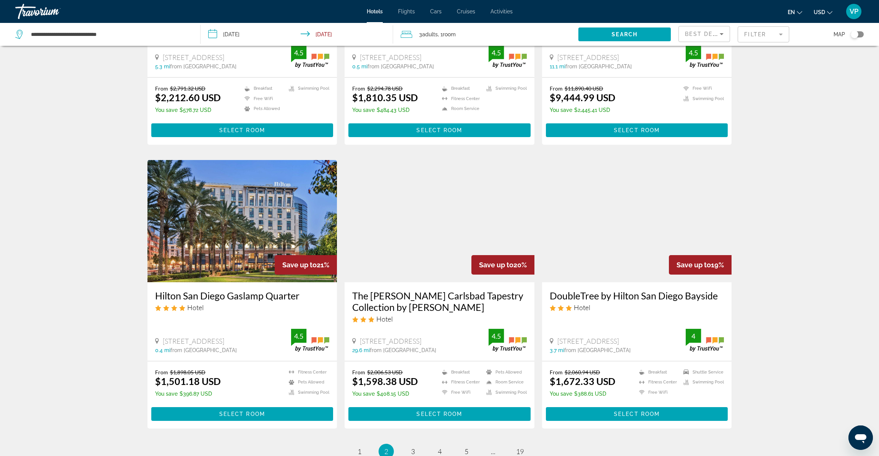
scroll to position [829, 0]
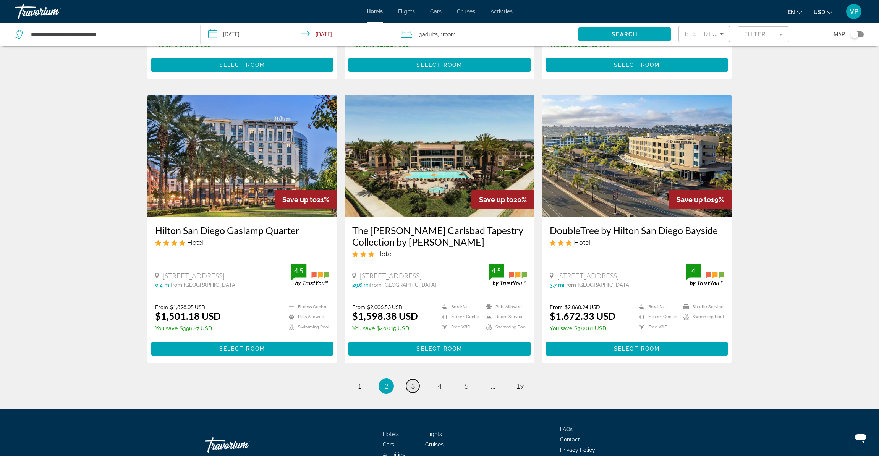
click at [413, 379] on link "page 3" at bounding box center [412, 385] width 13 height 13
